Goal: Browse casually

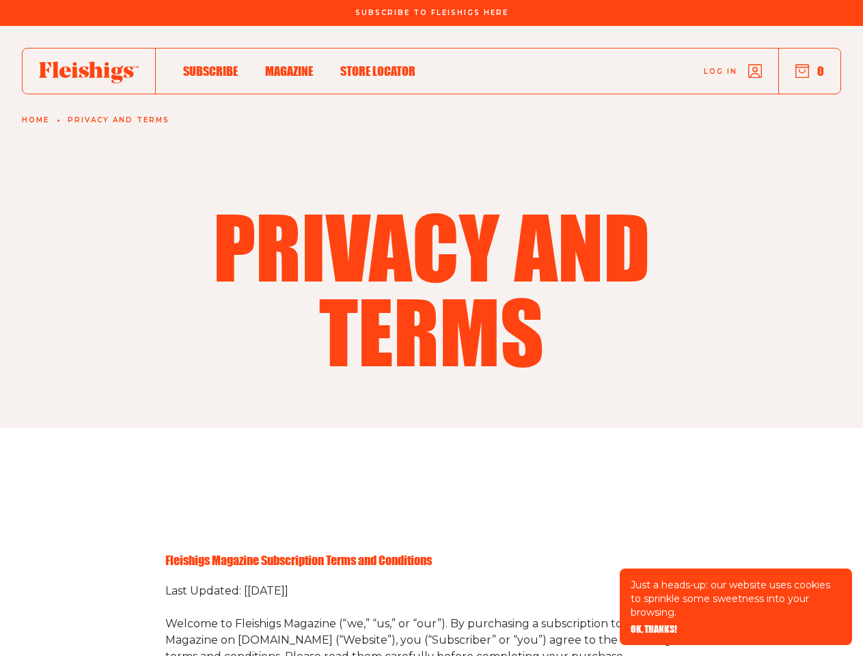
click at [431, 328] on h1 "Privacy and terms" at bounding box center [432, 288] width 590 height 169
click at [654, 624] on span "OK, THANKS!" at bounding box center [653, 620] width 46 height 10
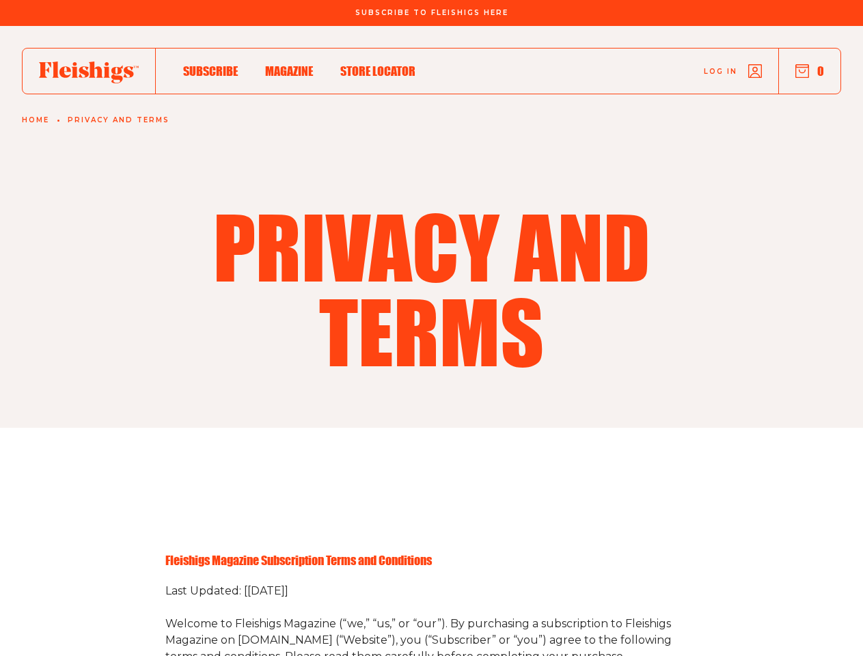
click at [809, 71] on button "0" at bounding box center [809, 71] width 29 height 15
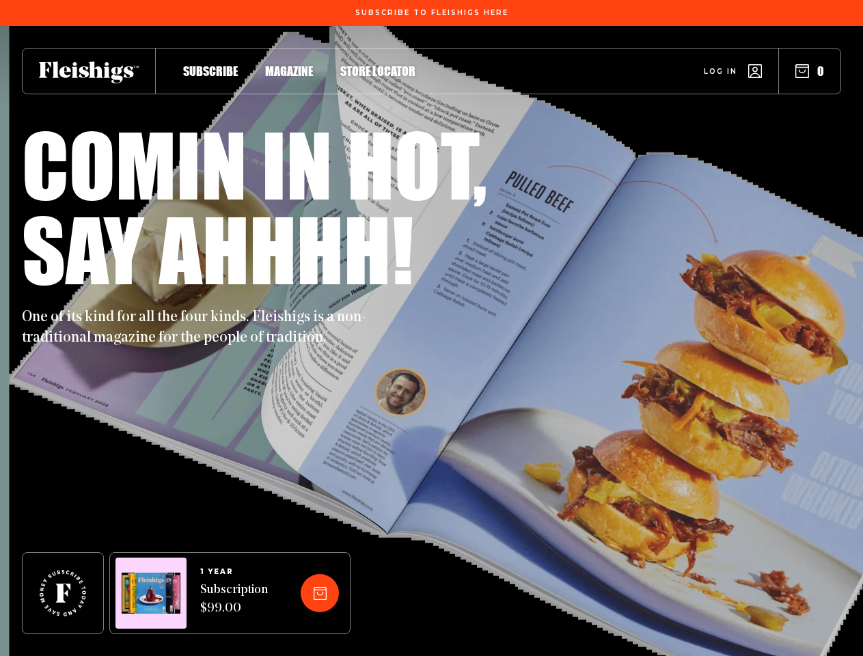
click at [431, 328] on div "One of its kind for all the four kinds. Fleishigs is a non-traditional magazine…" at bounding box center [431, 319] width 819 height 57
click at [809, 71] on button "0" at bounding box center [809, 71] width 29 height 15
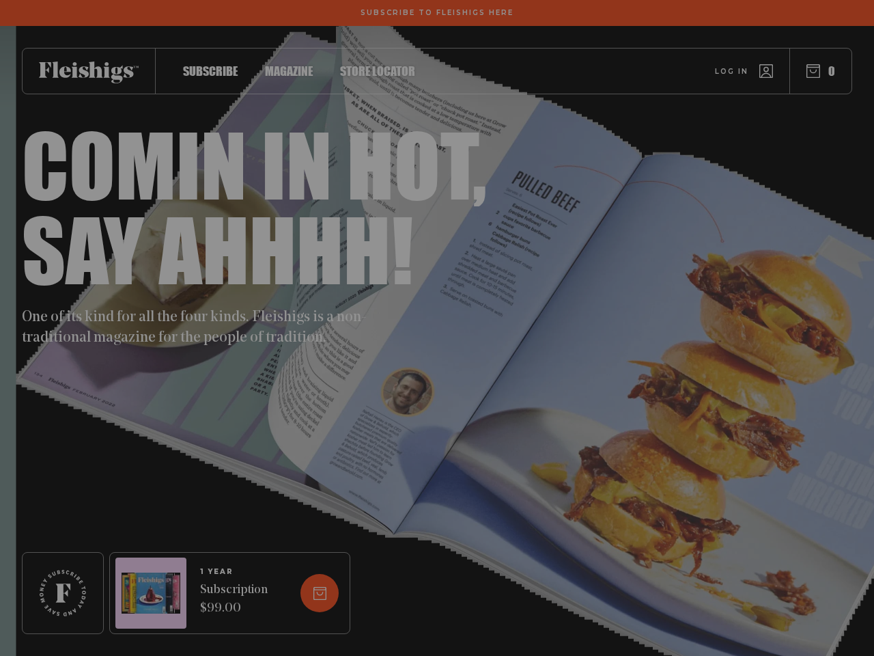
click at [317, 593] on div "My Cart Your cart is empty Start exploring our delicious kosher food products a…" at bounding box center [437, 328] width 874 height 656
